Goal: Register for event/course

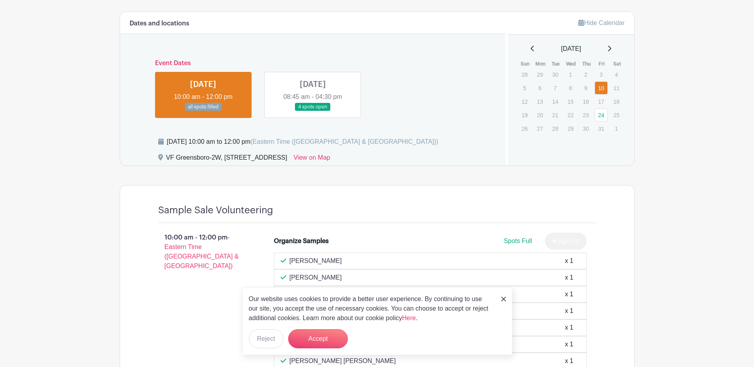
scroll to position [365, 0]
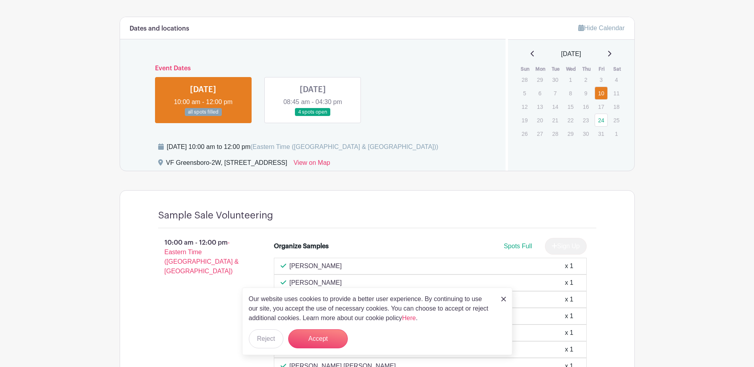
click at [313, 117] on link at bounding box center [313, 117] width 0 height 0
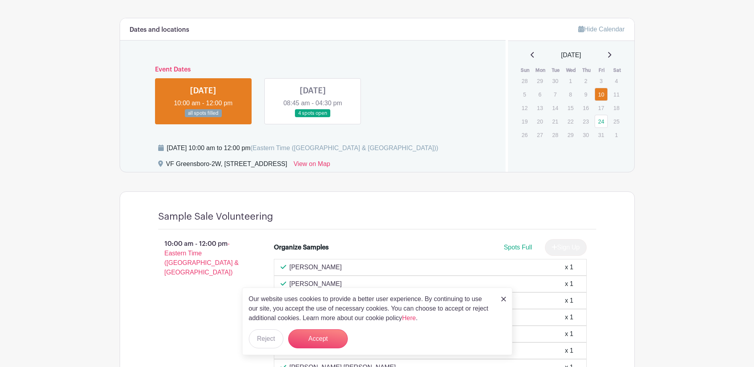
scroll to position [365, 0]
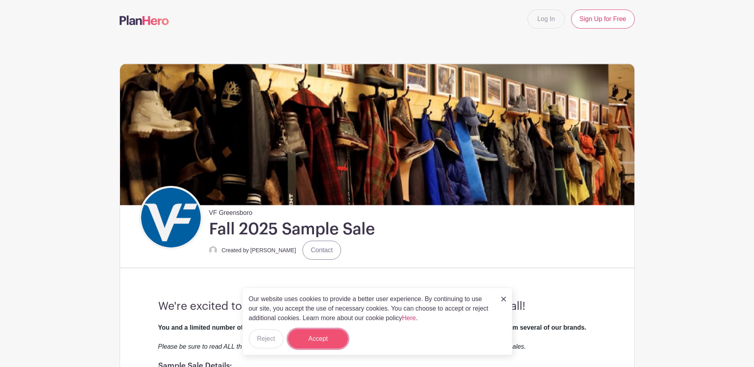
click at [320, 344] on button "Accept" at bounding box center [318, 339] width 60 height 19
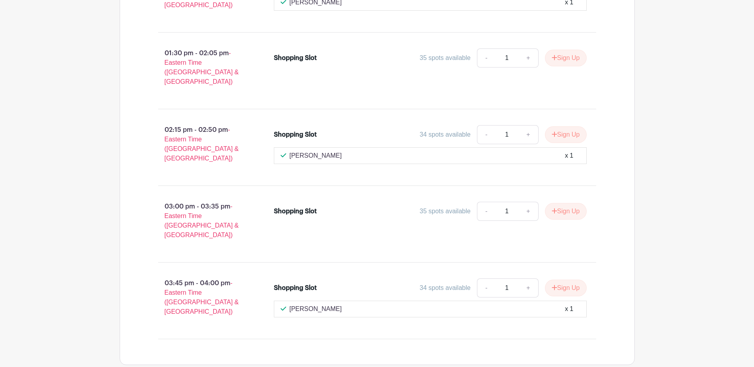
scroll to position [2747, 0]
